Goal: Task Accomplishment & Management: Use online tool/utility

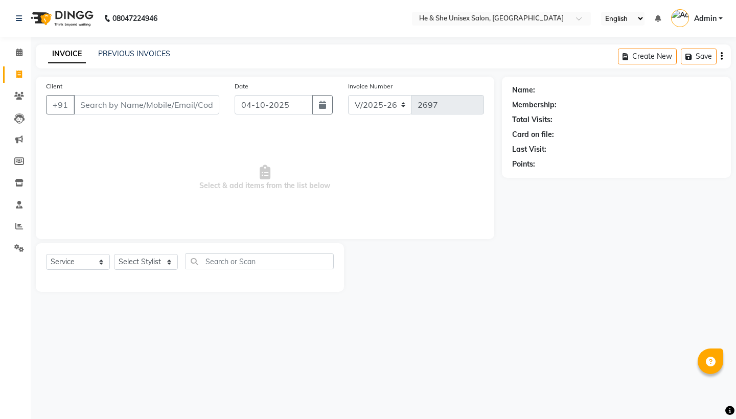
select select "4745"
select select "service"
type input "8858808035"
click at [184, 109] on span "Add Client" at bounding box center [193, 105] width 40 height 10
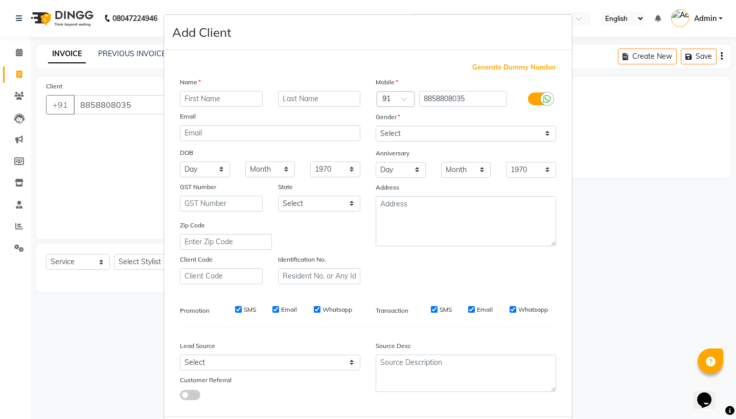
click at [197, 97] on input "text" at bounding box center [221, 99] width 83 height 16
type input "rajna"
select select "[DEMOGRAPHIC_DATA]"
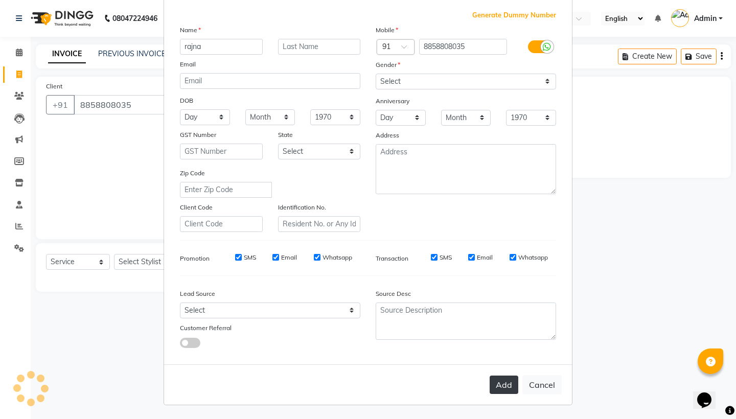
click at [509, 391] on button "Add" at bounding box center [504, 385] width 29 height 18
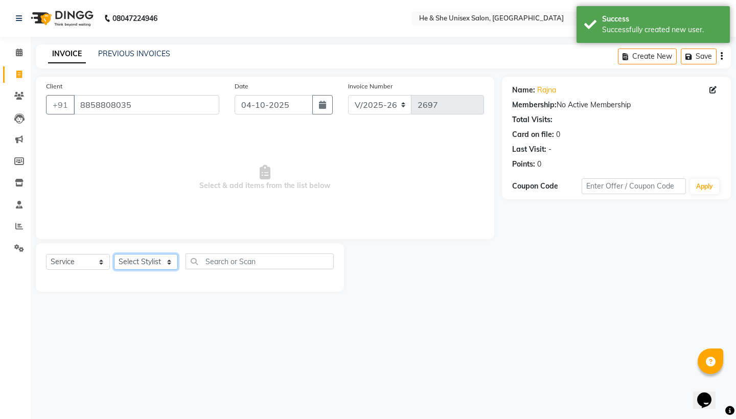
click at [156, 257] on select "Select Stylist [PERSON_NAME] [PERSON_NAME] [PERSON_NAME] Iqra [PERSON_NAME] Shr…" at bounding box center [146, 262] width 64 height 16
select select "73954"
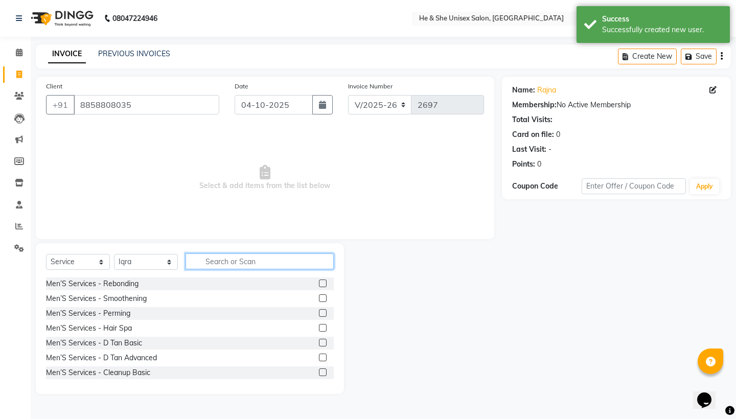
click at [227, 261] on input "text" at bounding box center [260, 262] width 148 height 16
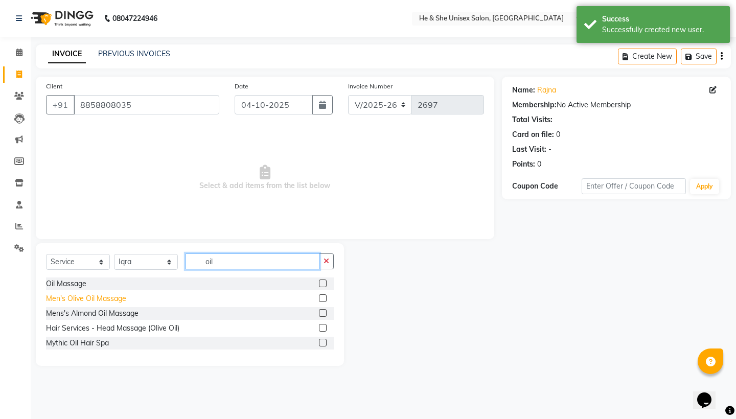
type input "oil"
click at [76, 298] on div "Men's Olive Oil Massage" at bounding box center [86, 298] width 80 height 11
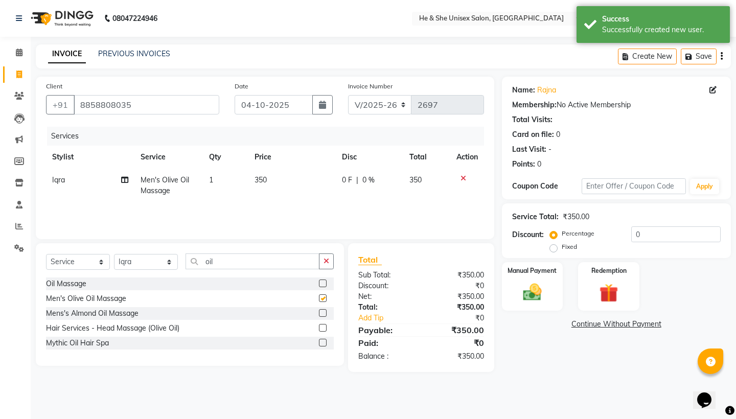
checkbox input "false"
click at [270, 185] on td "350" at bounding box center [291, 186] width 87 height 34
select select "73954"
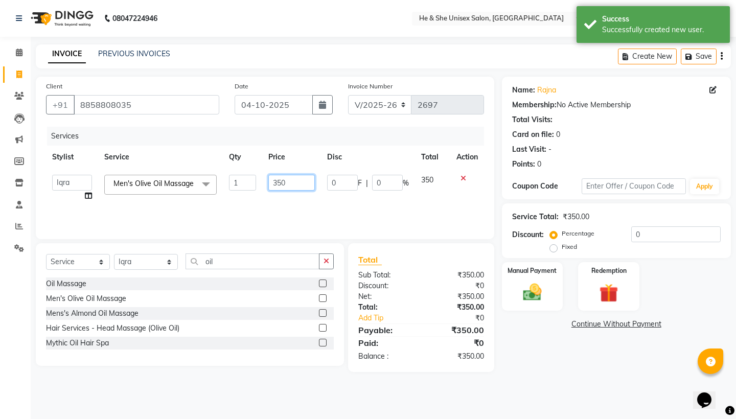
click at [296, 185] on input "350" at bounding box center [291, 183] width 47 height 16
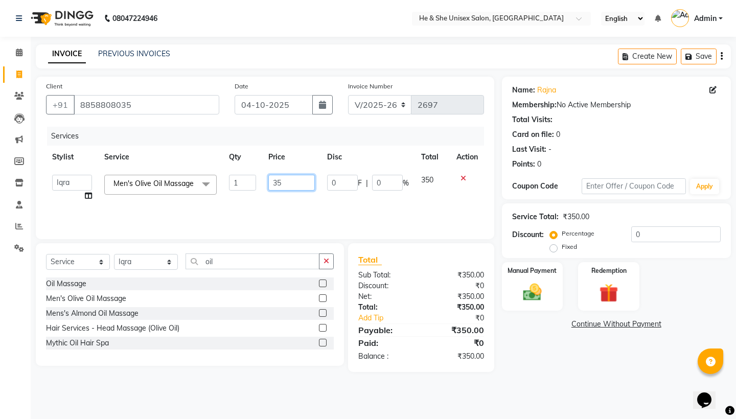
type input "3"
type input "500"
click at [261, 269] on div "Select Service Product Membership Package Voucher Prepaid Gift Card Select Styl…" at bounding box center [190, 266] width 288 height 24
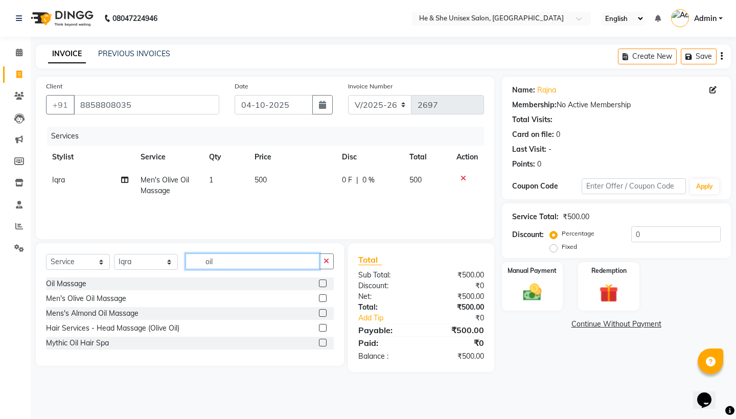
click at [256, 259] on input "oil" at bounding box center [253, 262] width 134 height 16
type input "o"
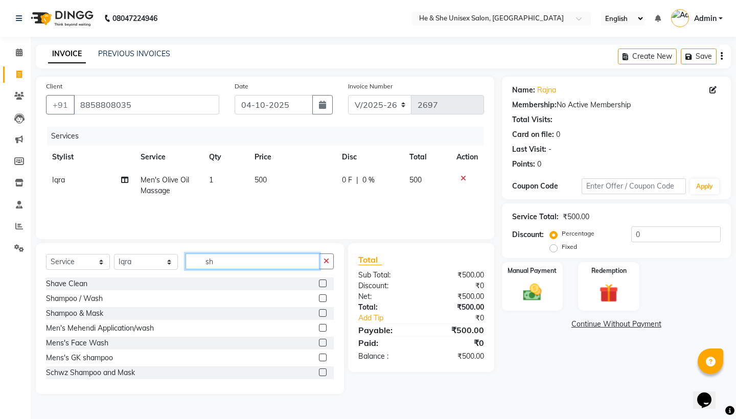
click at [255, 263] on input "sh" at bounding box center [253, 262] width 134 height 16
type input "s"
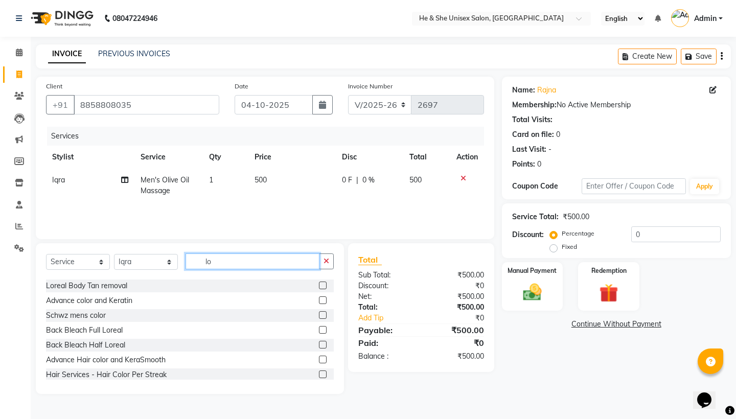
scroll to position [122, 0]
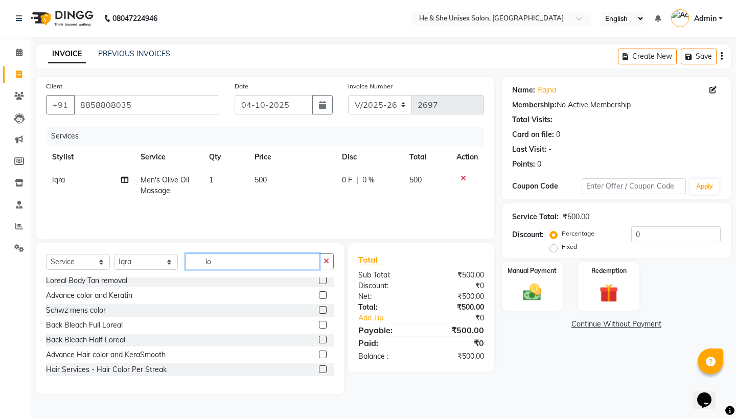
click at [229, 263] on input "lo" at bounding box center [253, 262] width 134 height 16
type input "l"
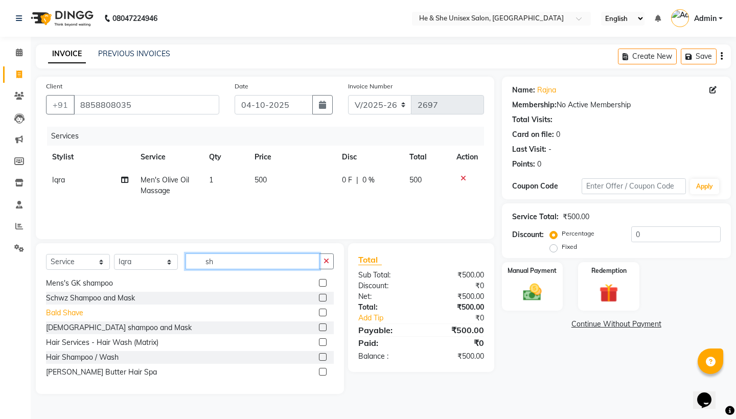
scroll to position [79, 0]
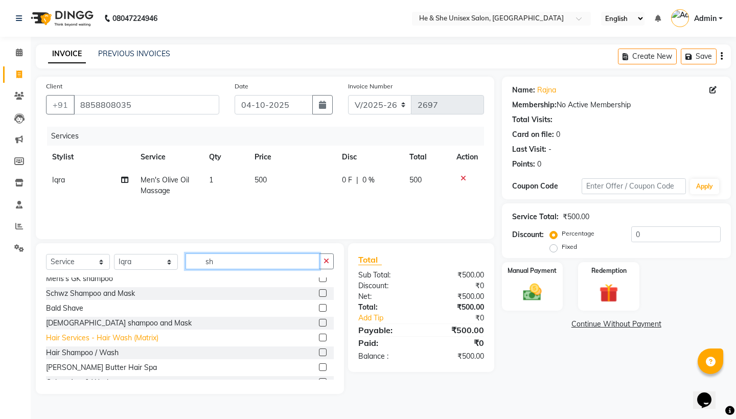
type input "sh"
click at [78, 341] on div "Hair Services - Hair Wash (Matrix)" at bounding box center [102, 338] width 112 height 11
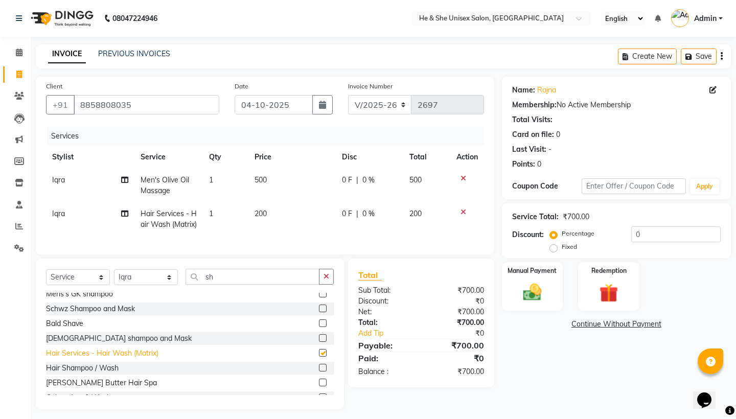
checkbox input "false"
click at [272, 211] on td "200" at bounding box center [291, 219] width 87 height 34
select select "73954"
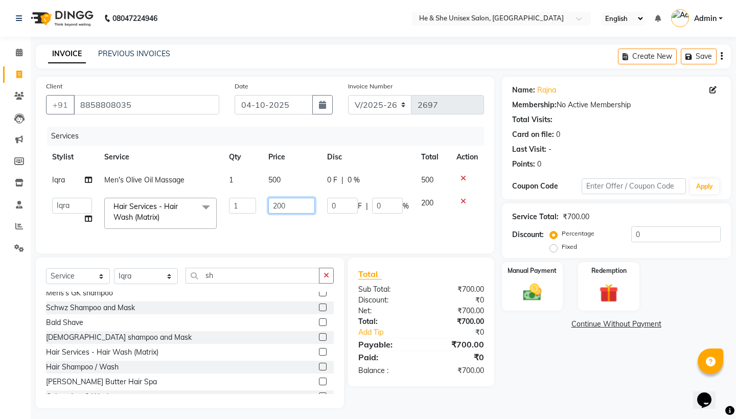
click at [291, 214] on input "200" at bounding box center [291, 206] width 47 height 16
type input "2"
type input "500"
click at [237, 284] on input "sh" at bounding box center [253, 276] width 134 height 16
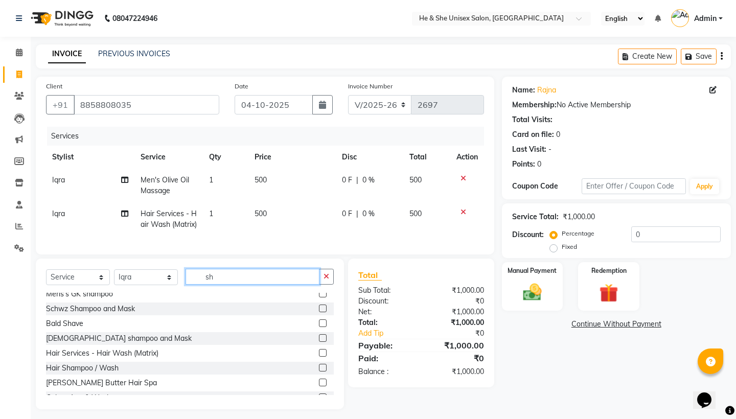
type input "s"
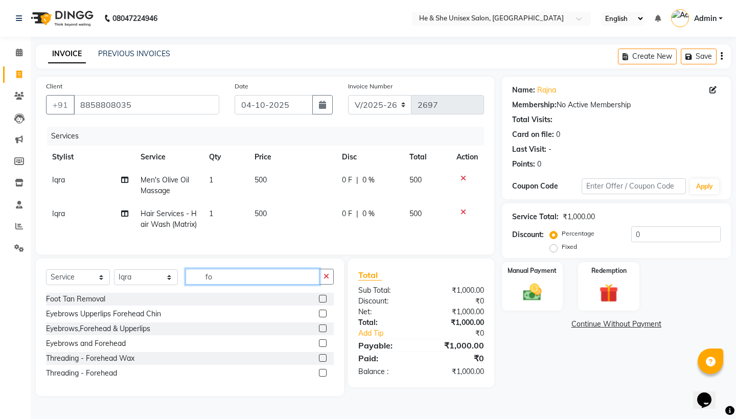
scroll to position [0, 0]
type input "fo"
click at [102, 305] on div "Foot Tan Removal" at bounding box center [75, 299] width 59 height 11
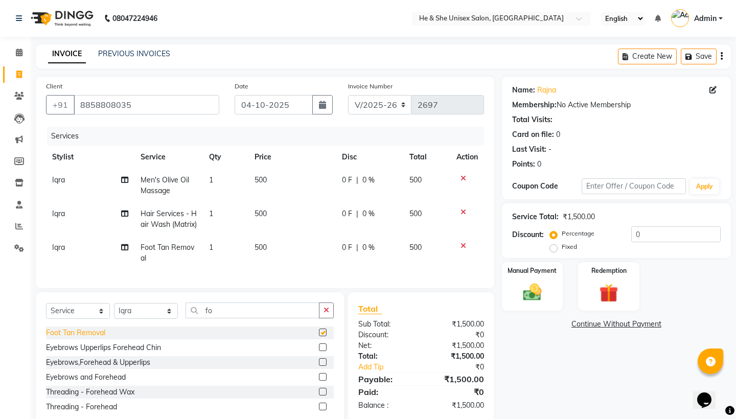
checkbox input "false"
click at [285, 262] on td "500" at bounding box center [291, 253] width 87 height 34
select select "73954"
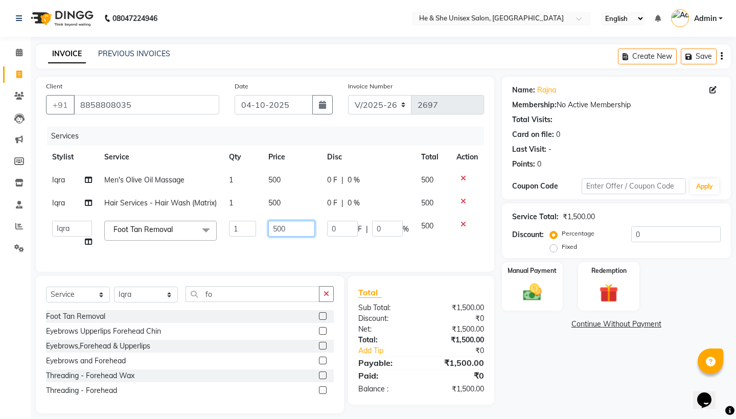
click at [300, 237] on input "500" at bounding box center [291, 229] width 47 height 16
type input "5"
type input "400"
click at [517, 285] on img at bounding box center [532, 292] width 32 height 22
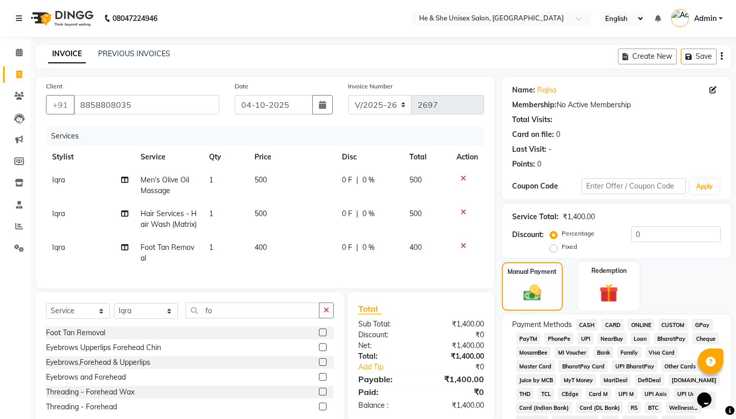
click at [589, 320] on span "CASH" at bounding box center [587, 325] width 22 height 12
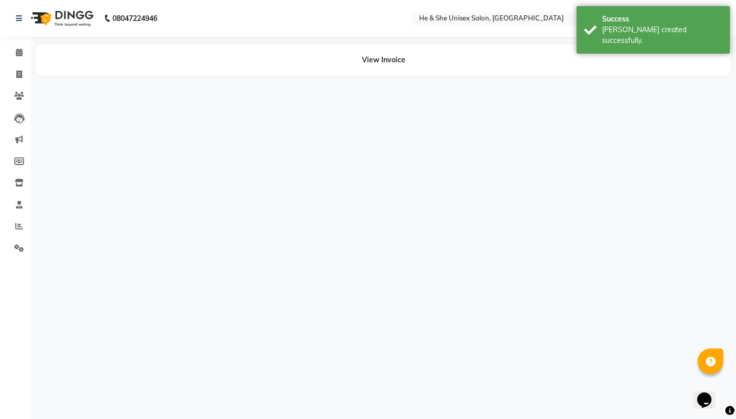
click at [674, 27] on div "[PERSON_NAME] created successfully." at bounding box center [662, 35] width 120 height 21
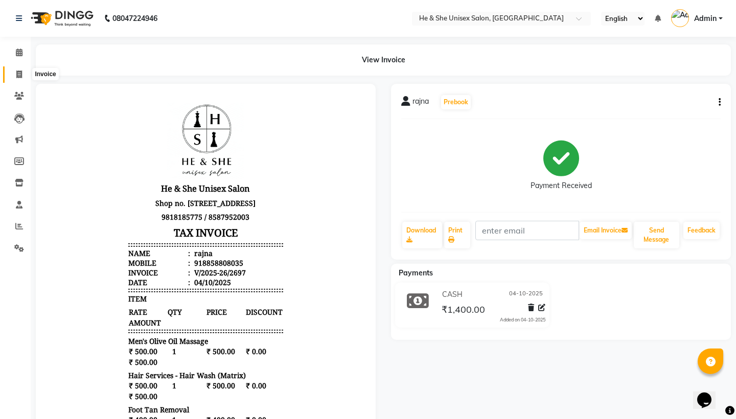
click at [26, 72] on span at bounding box center [19, 75] width 18 height 12
select select "service"
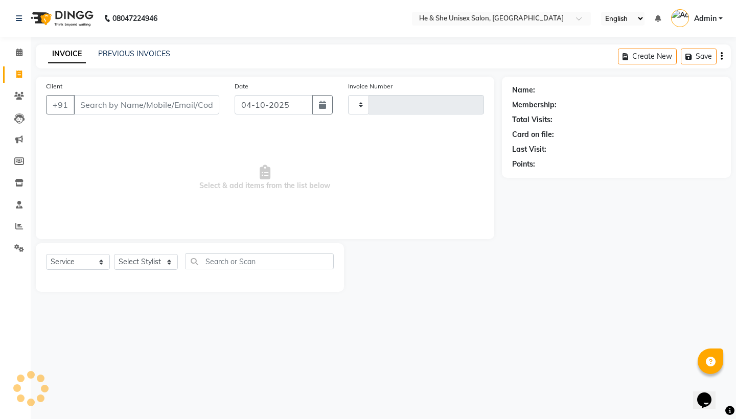
type input "2698"
select select "4745"
click at [79, 104] on input "Client" at bounding box center [147, 104] width 146 height 19
click at [74, 106] on input "Client" at bounding box center [147, 104] width 146 height 19
